Goal: Task Accomplishment & Management: Use online tool/utility

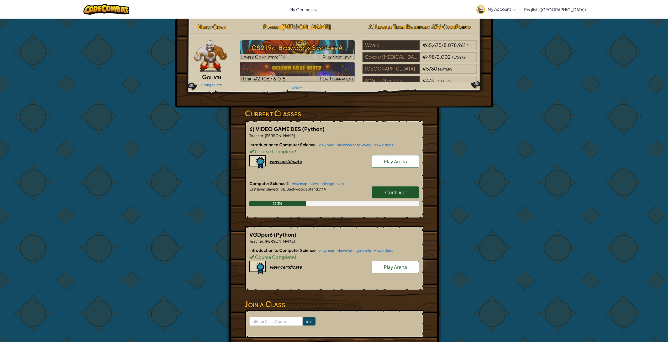
click at [396, 192] on span "Continue" at bounding box center [395, 192] width 20 height 6
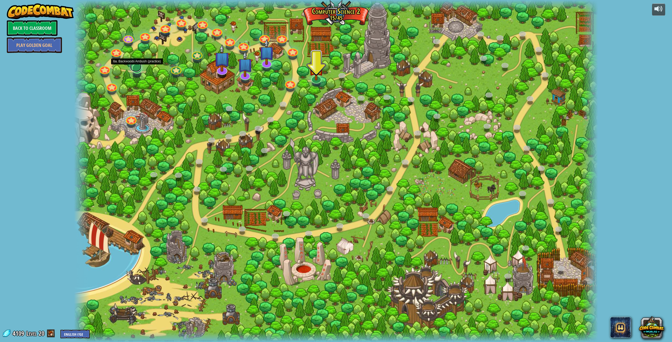
click at [140, 70] on link at bounding box center [136, 66] width 12 height 10
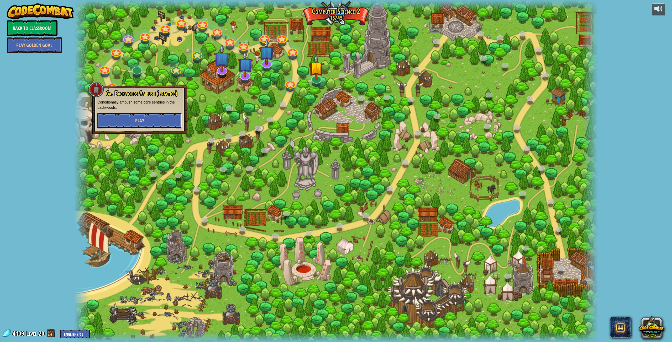
click at [159, 117] on button "Play" at bounding box center [139, 121] width 84 height 16
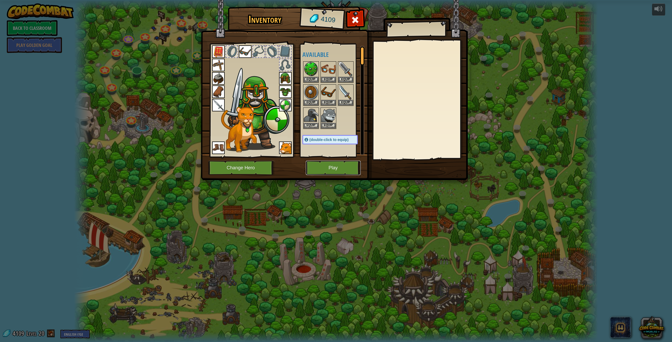
click at [337, 165] on button "Play" at bounding box center [333, 168] width 55 height 14
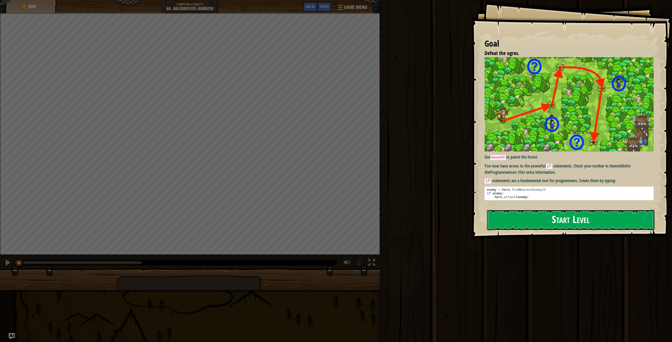
click at [544, 228] on button "Start Level" at bounding box center [571, 220] width 168 height 21
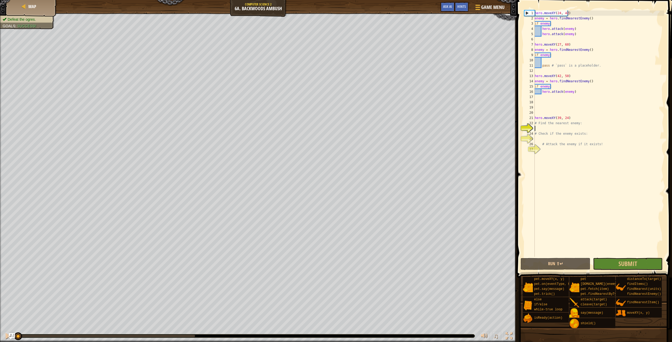
click at [573, 93] on div "hero . moveXY ( 24 , 42 ) enemy = hero . findNearestEnemy ( ) if enemy : hero .…" at bounding box center [598, 138] width 130 height 257
type textarea "hero.attack(enemy)"
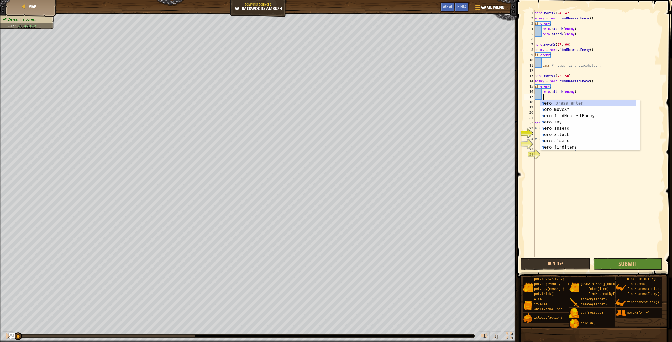
scroll to position [2, 0]
click at [563, 134] on div "h ero press enter h ero.moveXY press enter h ero.findNearestEnemy press enter h…" at bounding box center [587, 131] width 95 height 63
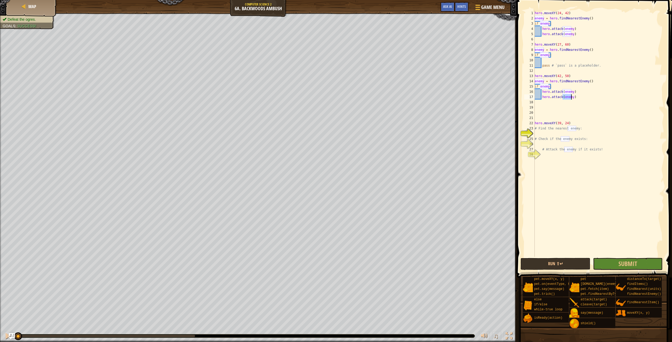
type textarea "hero.attack(enemy)"
click at [606, 237] on div "hero . moveXY ( 24 , 42 ) enemy = hero . findNearestEnemy ( ) if enemy : hero .…" at bounding box center [598, 138] width 130 height 257
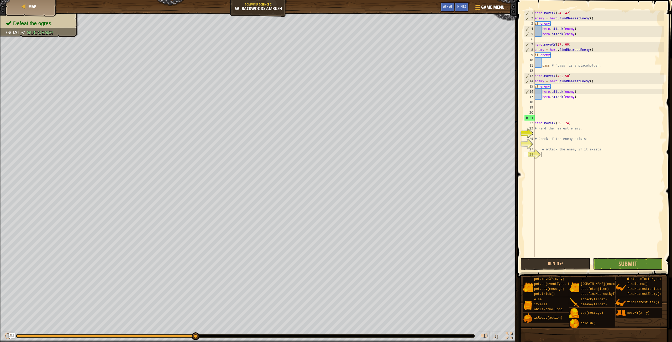
click at [289, 282] on div "Defeat the ogres. Goals : Success! ♫ Okar 253 x: 41 y: 37 x: 39 y: 24" at bounding box center [336, 177] width 672 height 329
click at [629, 268] on button "Submit" at bounding box center [628, 264] width 70 height 12
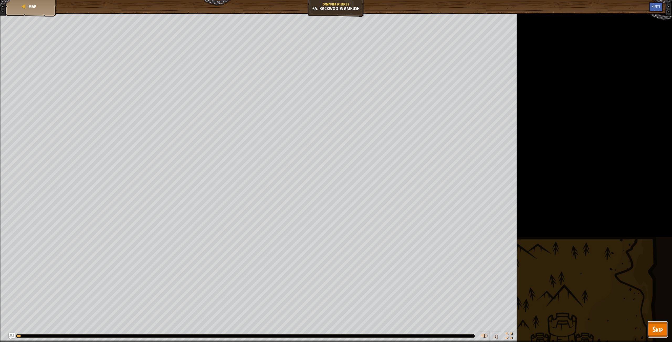
click at [656, 335] on button "Skip" at bounding box center [657, 329] width 21 height 17
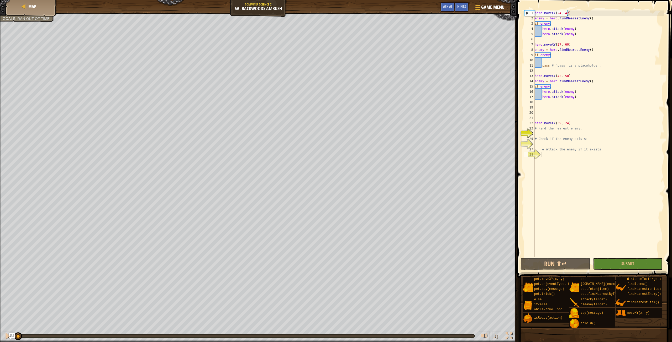
click at [5, 264] on div "Defeat the ogres. Goals : Ran out of time ♫ Okar 257 x: 5 y: 34 x: 24 y: 42" at bounding box center [336, 177] width 672 height 329
click at [587, 129] on div "hero . moveXY ( 24 , 42 ) enemy = hero . findNearestEnemy ( ) if enemy : hero .…" at bounding box center [598, 138] width 130 height 257
type textarea "#"
type textarea "h"
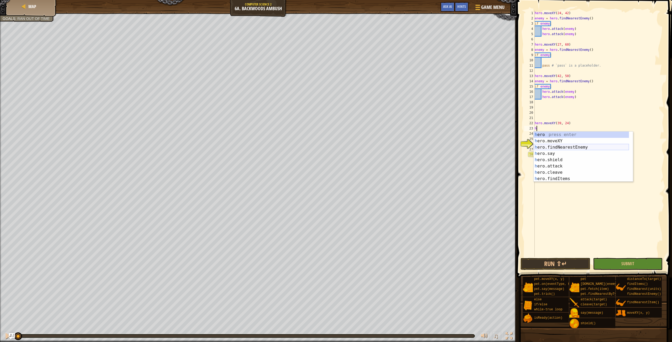
click at [561, 149] on div "h ero press enter h ero.moveXY press enter h ero.findNearestEnemy press enter h…" at bounding box center [580, 163] width 95 height 63
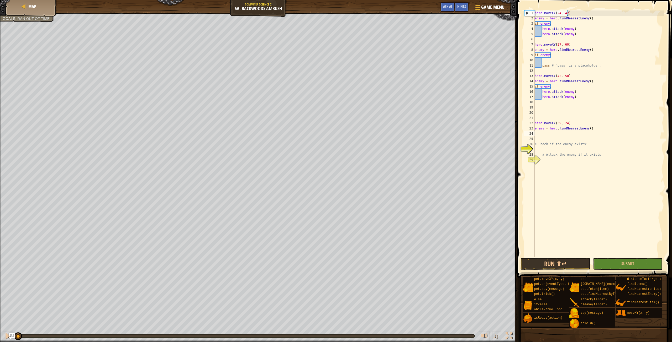
type textarea "w"
click at [547, 137] on div "w [PERSON_NAME]-true loop press enter" at bounding box center [582, 146] width 99 height 19
click at [551, 132] on div "hero . moveXY ( 24 , 42 ) enemy = hero . findNearestEnemy ( ) if enemy : hero .…" at bounding box center [598, 138] width 130 height 257
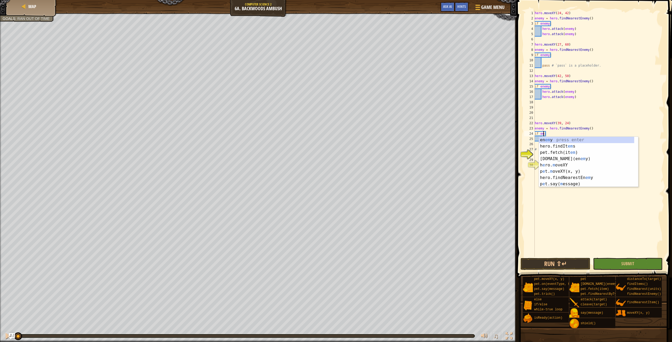
scroll to position [2, 1]
type textarea "if enemy:"
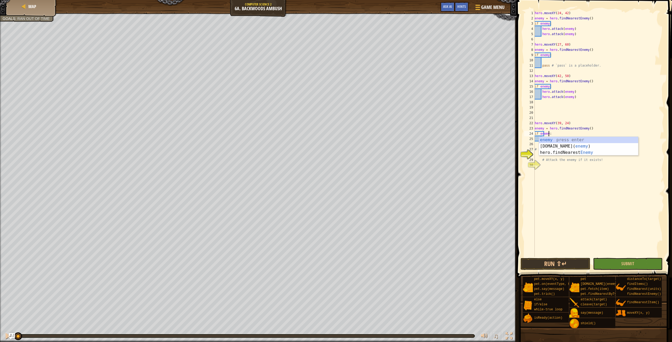
scroll to position [2, 1]
click at [611, 118] on div "hero . moveXY ( 24 , 42 ) enemy = hero . findNearestEnemy ( ) if enemy : hero .…" at bounding box center [598, 138] width 130 height 257
click at [544, 141] on div "hero . moveXY ( 24 , 42 ) enemy = hero . findNearestEnemy ( ) if enemy : hero .…" at bounding box center [598, 138] width 130 height 257
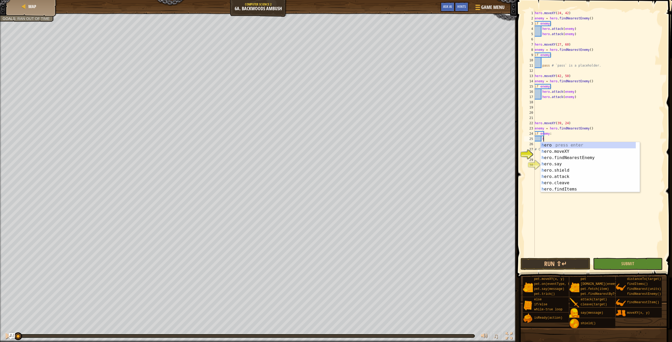
scroll to position [2, 0]
click at [556, 177] on div "h ero press enter h ero.moveXY press enter h ero.findNearestEnemy press enter h…" at bounding box center [587, 173] width 95 height 63
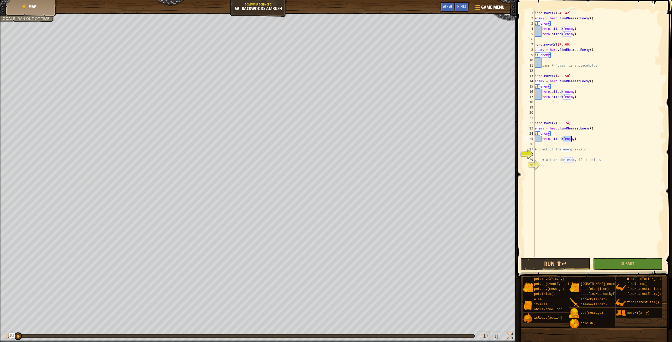
type textarea "hero.attack(enemy)"
click at [573, 142] on div "hero . moveXY ( 24 , 42 ) enemy = hero . findNearestEnemy ( ) if enemy : hero .…" at bounding box center [598, 138] width 130 height 257
click at [578, 140] on div "hero . moveXY ( 24 , 42 ) enemy = hero . findNearestEnemy ( ) if enemy : hero .…" at bounding box center [598, 138] width 130 height 257
type textarea "hero.attack(enemy)"
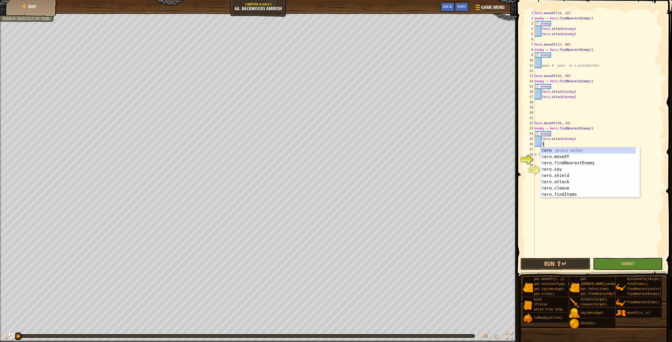
scroll to position [2, 0]
click at [568, 183] on div "h ero press enter h ero.moveXY press enter h ero.findNearestEnemy press enter h…" at bounding box center [587, 178] width 95 height 63
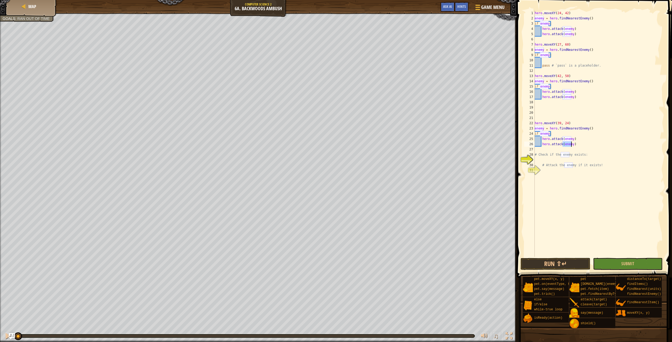
type textarea "hero.attack(enemy)"
drag, startPoint x: 18, startPoint y: 337, endPoint x: 0, endPoint y: 332, distance: 18.1
click at [0, 332] on div "♫" at bounding box center [258, 335] width 517 height 16
click at [619, 265] on button "Submit" at bounding box center [628, 264] width 70 height 12
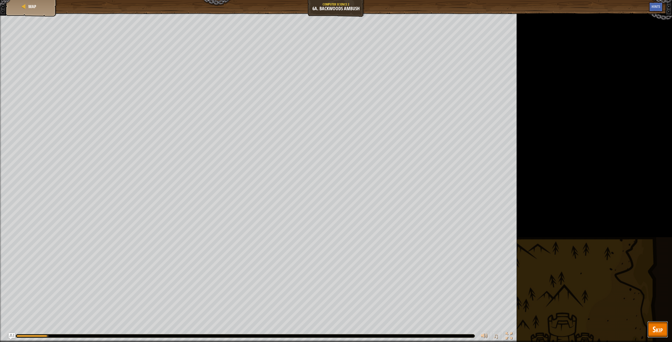
click at [659, 323] on button "Skip" at bounding box center [657, 329] width 21 height 17
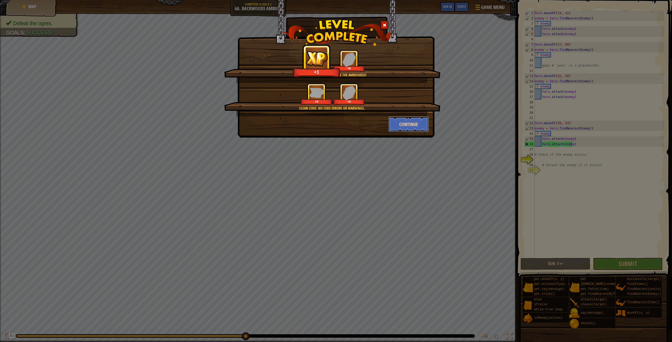
click at [403, 124] on button "Continue" at bounding box center [408, 125] width 41 height 16
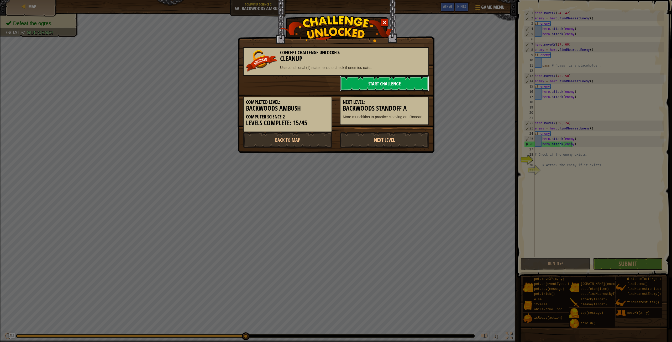
click at [388, 85] on link "Start Challenge" at bounding box center [384, 84] width 89 height 16
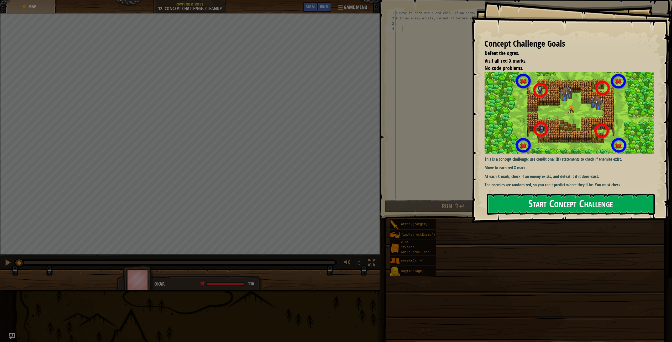
click at [525, 203] on button "Start Concept Challenge" at bounding box center [571, 204] width 168 height 21
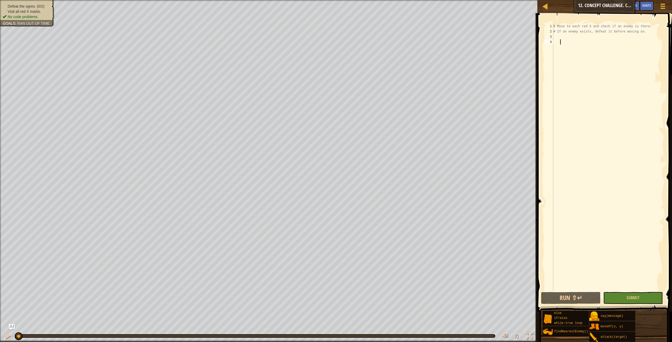
click at [557, 34] on div "# Move to each red X and check if an enemy is there. # If an enemy exists, defe…" at bounding box center [608, 163] width 112 height 278
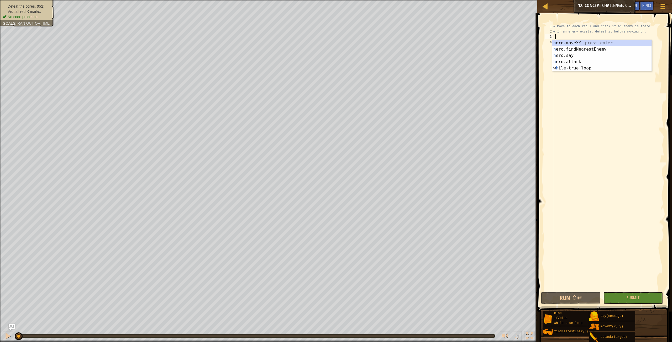
scroll to position [2, 0]
click at [588, 41] on div "h ero.moveXY press enter h ero.findNearestEnemy press enter h ero.say press ent…" at bounding box center [601, 62] width 99 height 44
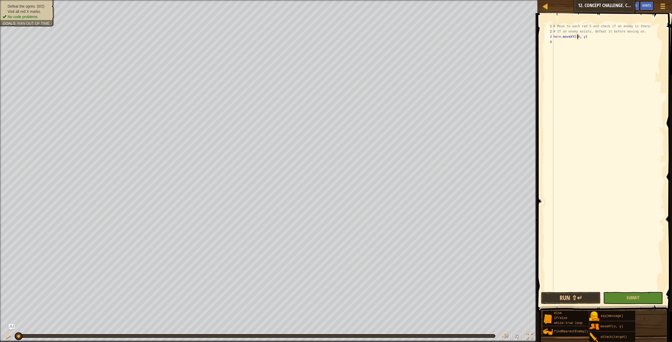
scroll to position [2, 2]
click at [583, 36] on div "# Move to each red X and check if an enemy is there. # If an enemy exists, defe…" at bounding box center [608, 163] width 112 height 278
click at [583, 36] on div "# Move to each red X and check if an enemy is there. # If an enemy exists, defe…" at bounding box center [608, 158] width 112 height 268
click at [592, 38] on div "# Move to each red X and check if an enemy is there. # If an enemy exists, defe…" at bounding box center [608, 163] width 112 height 278
click at [583, 39] on div "# Move to each red X and check if an enemy is there. # If an enemy exists, defe…" at bounding box center [608, 163] width 112 height 278
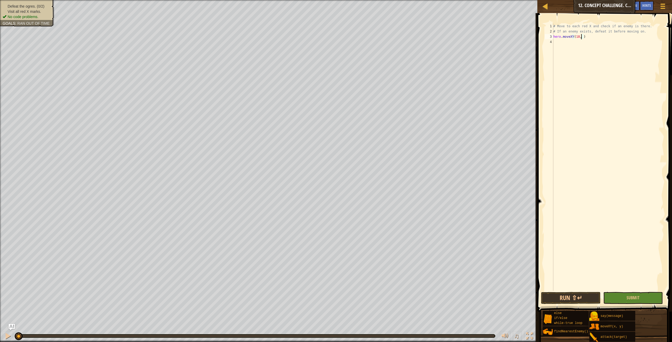
type textarea "hero.moveXY(18, 14)"
click at [560, 44] on div "# Move to each red X and check if an enemy is there. # If an enemy exists, defe…" at bounding box center [608, 163] width 112 height 278
click at [553, 38] on div "3" at bounding box center [548, 36] width 9 height 5
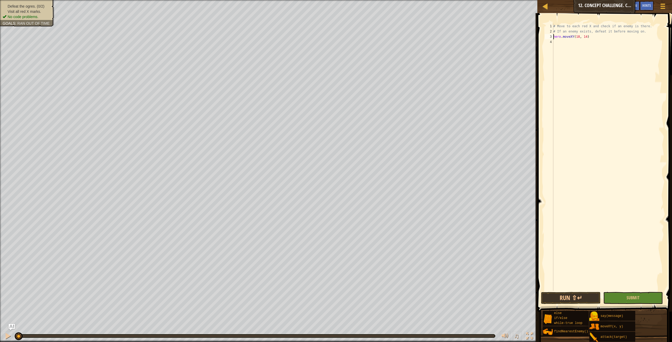
type textarea "hero.moveXY(18, 14)"
click at [553, 43] on div "# Move to each red X and check if an enemy is there. # If an enemy exists, defe…" at bounding box center [608, 163] width 112 height 278
